Goal: Task Accomplishment & Management: Use online tool/utility

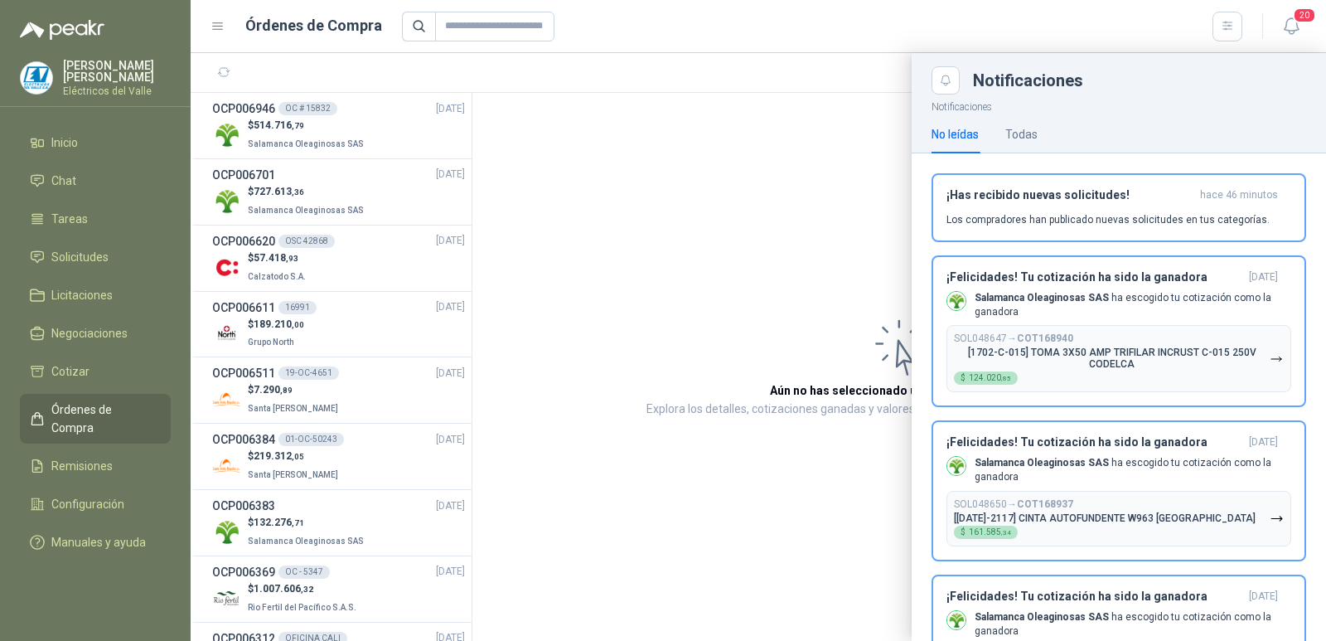
click at [675, 177] on div at bounding box center [759, 347] width 1136 height 588
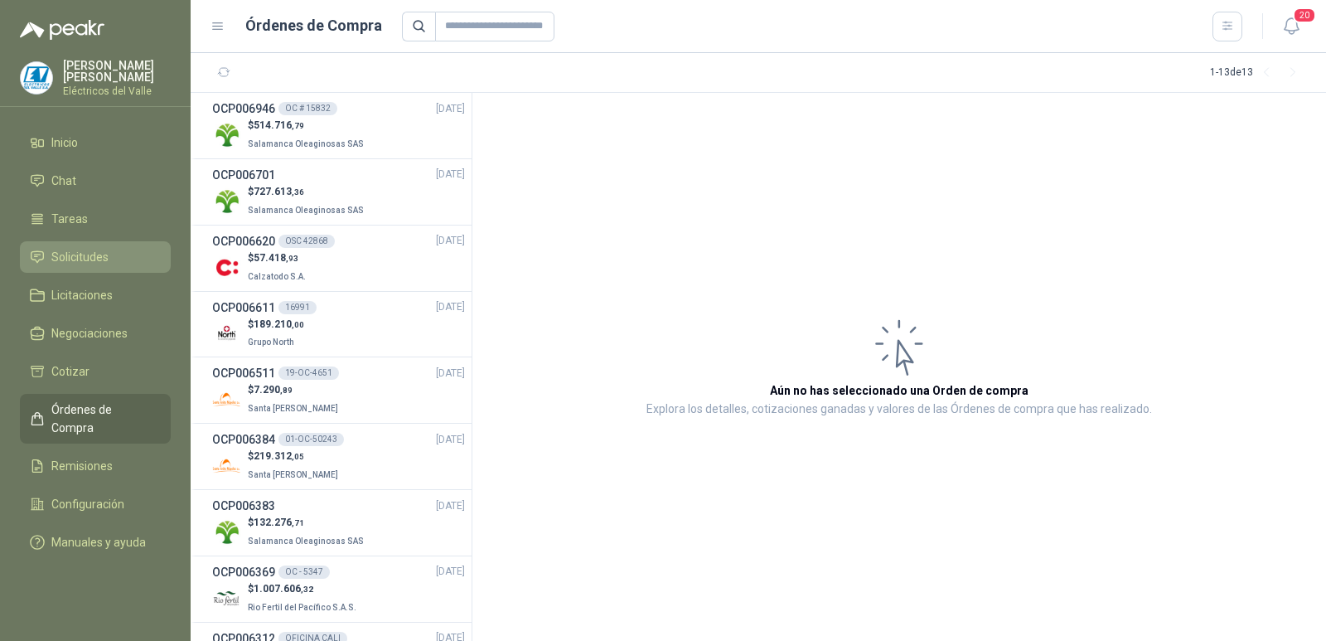
click at [81, 257] on span "Solicitudes" at bounding box center [79, 257] width 57 height 18
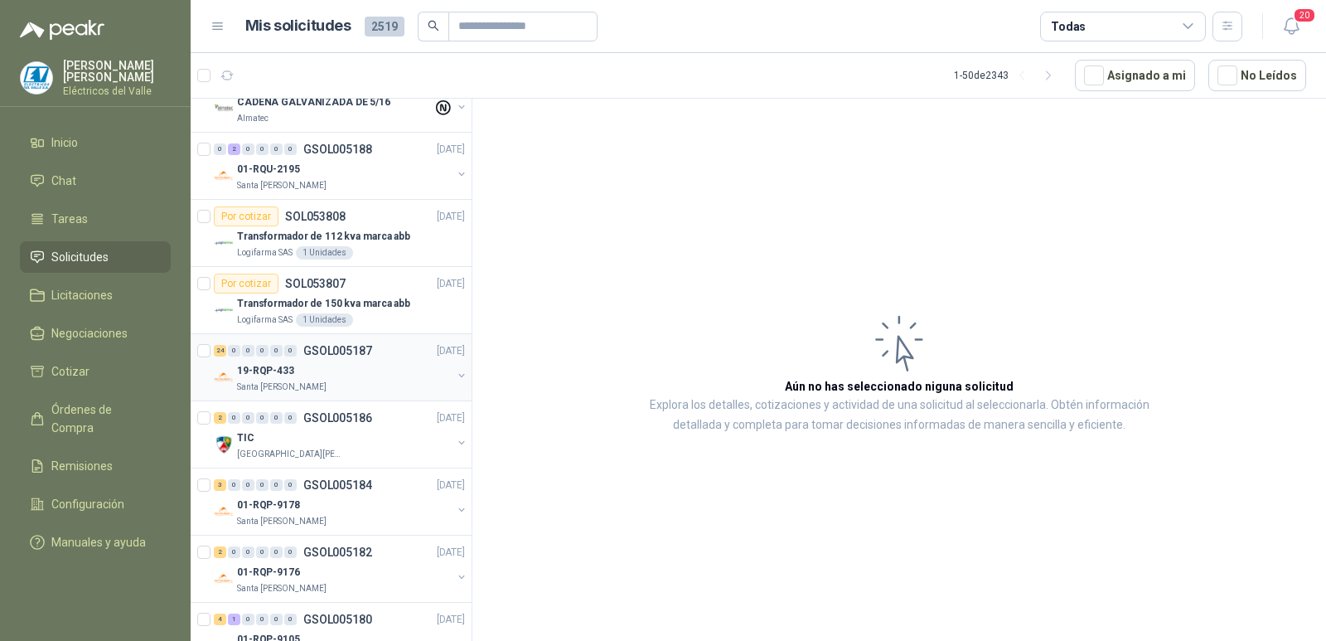
scroll to position [1078, 0]
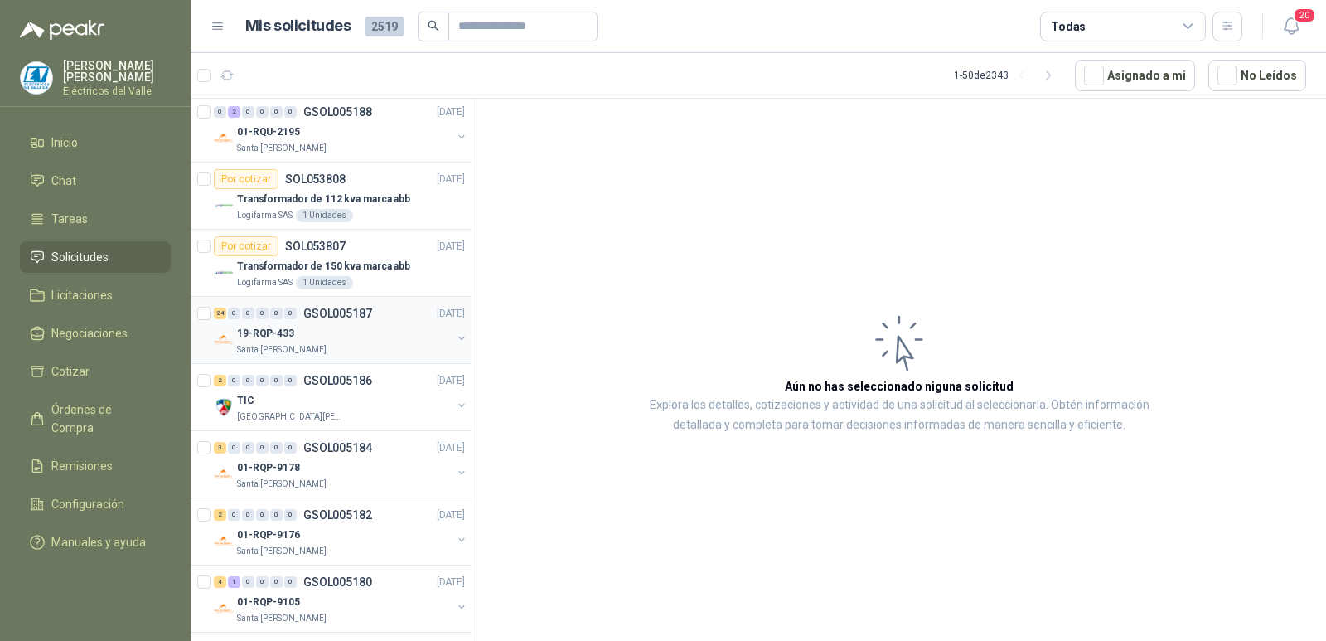
click at [336, 334] on div "19-RQP-433" at bounding box center [344, 333] width 215 height 20
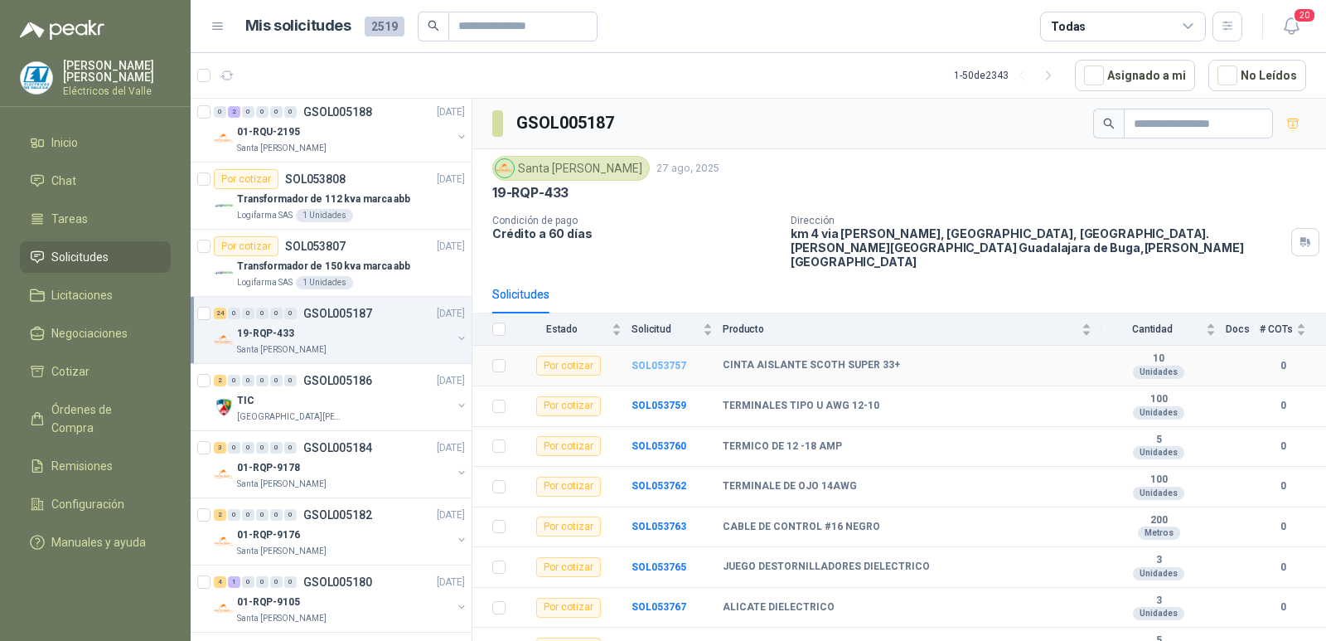
click at [649, 360] on b "SOL053757" at bounding box center [659, 366] width 55 height 12
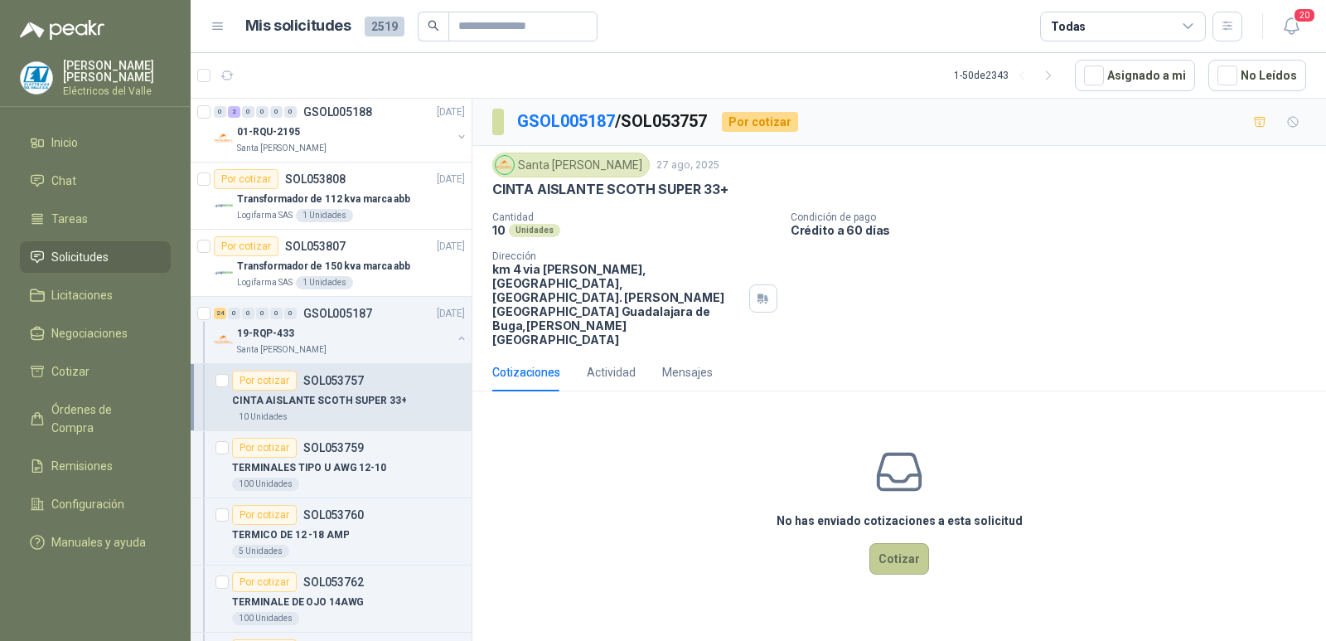
click at [904, 543] on button "Cotizar" at bounding box center [900, 559] width 60 height 32
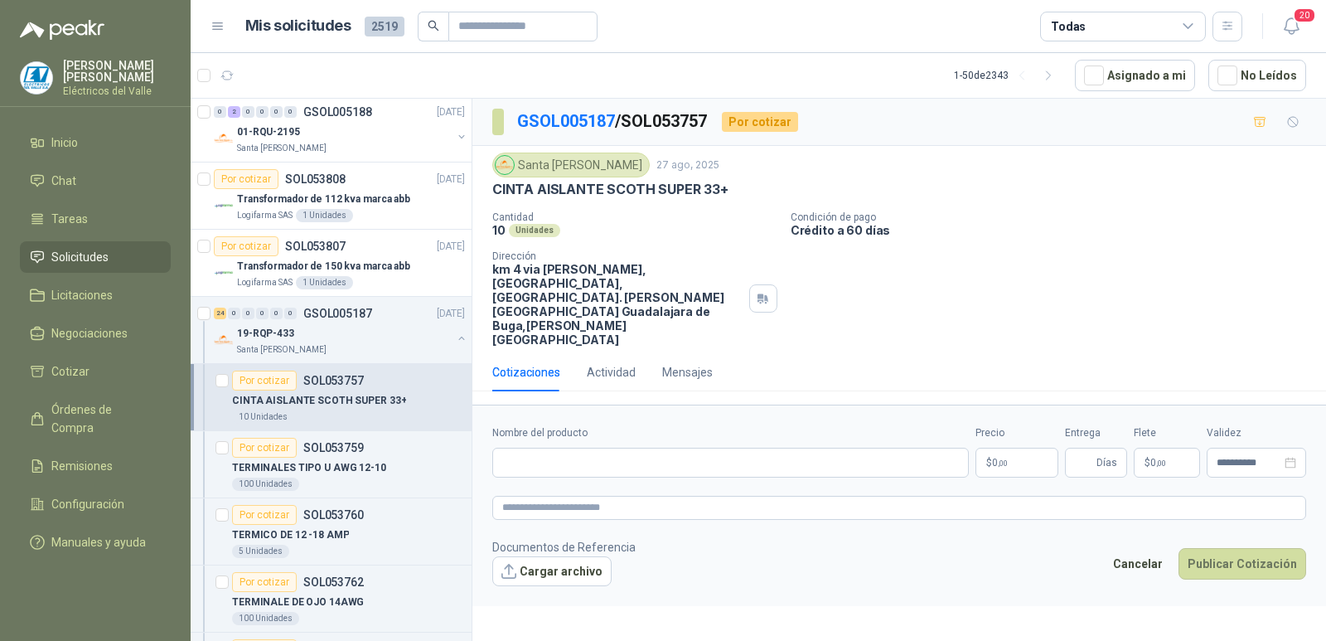
click at [1027, 410] on body "[PERSON_NAME] Eléctricos [PERSON_NAME] Inicio Chat Tareas Solicitudes Licitacio…" at bounding box center [663, 320] width 1326 height 641
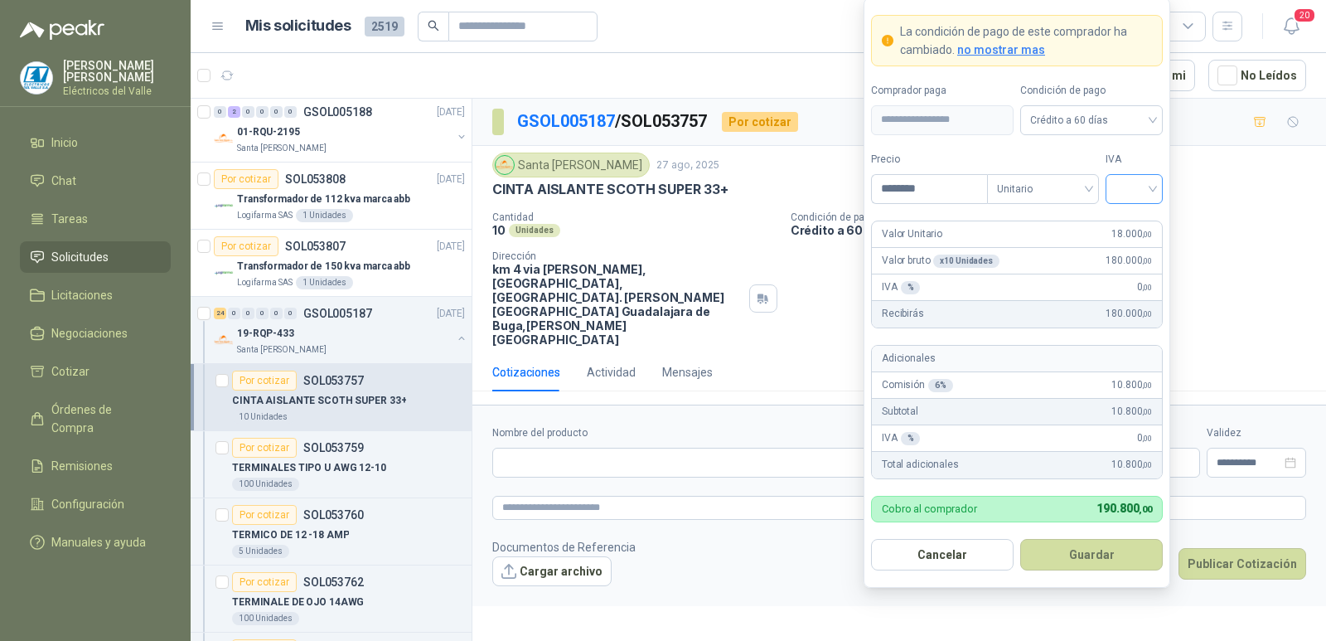
type input "********"
click at [1151, 193] on input "search" at bounding box center [1134, 187] width 37 height 25
click at [1129, 217] on div "19%" at bounding box center [1134, 223] width 31 height 18
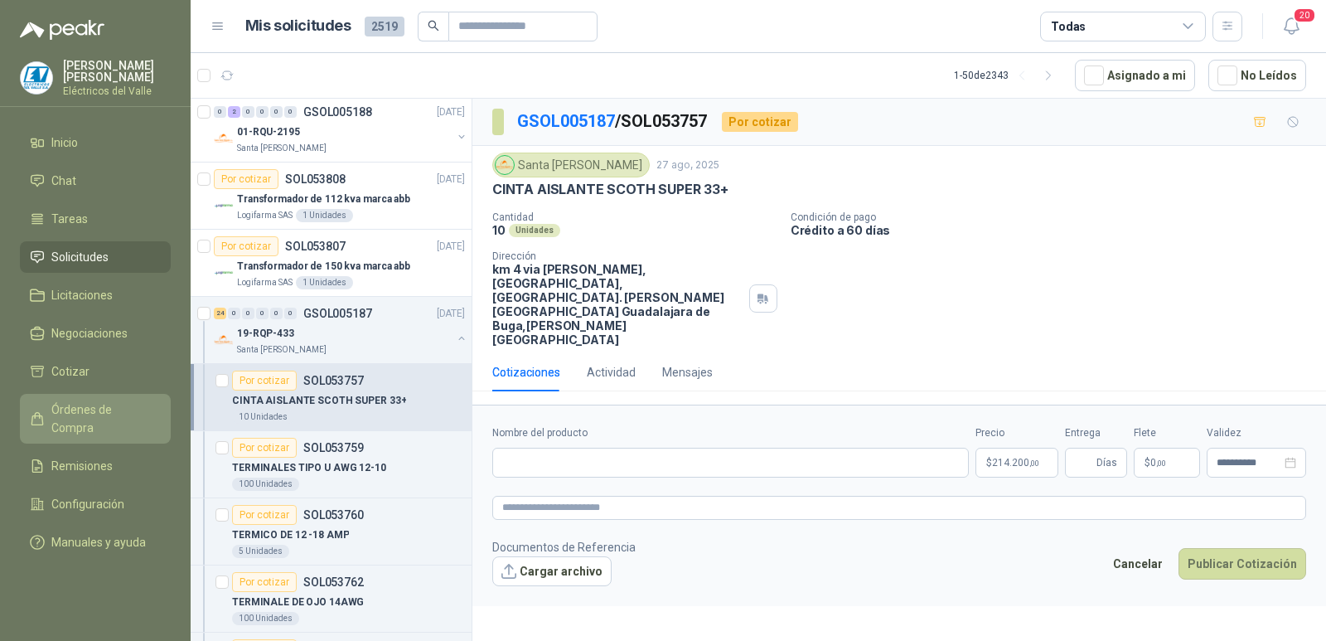
click at [92, 420] on link "Órdenes de Compra" at bounding box center [95, 419] width 151 height 50
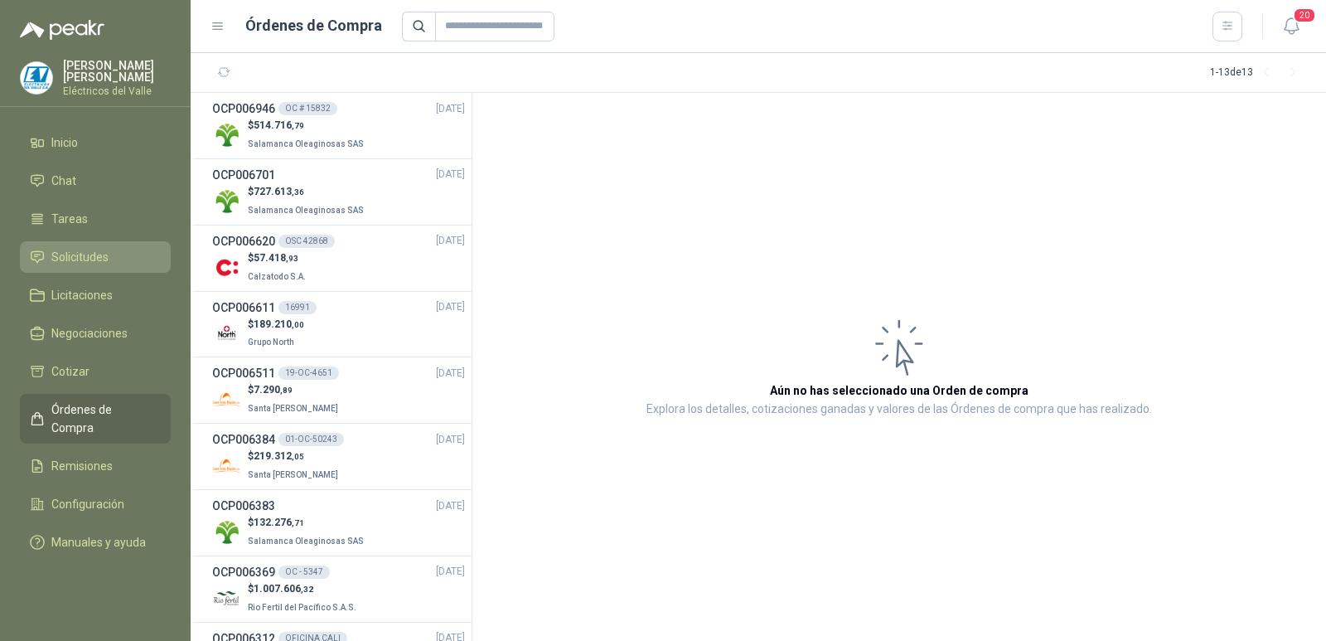
click at [108, 247] on link "Solicitudes" at bounding box center [95, 257] width 151 height 32
